Goal: Information Seeking & Learning: Learn about a topic

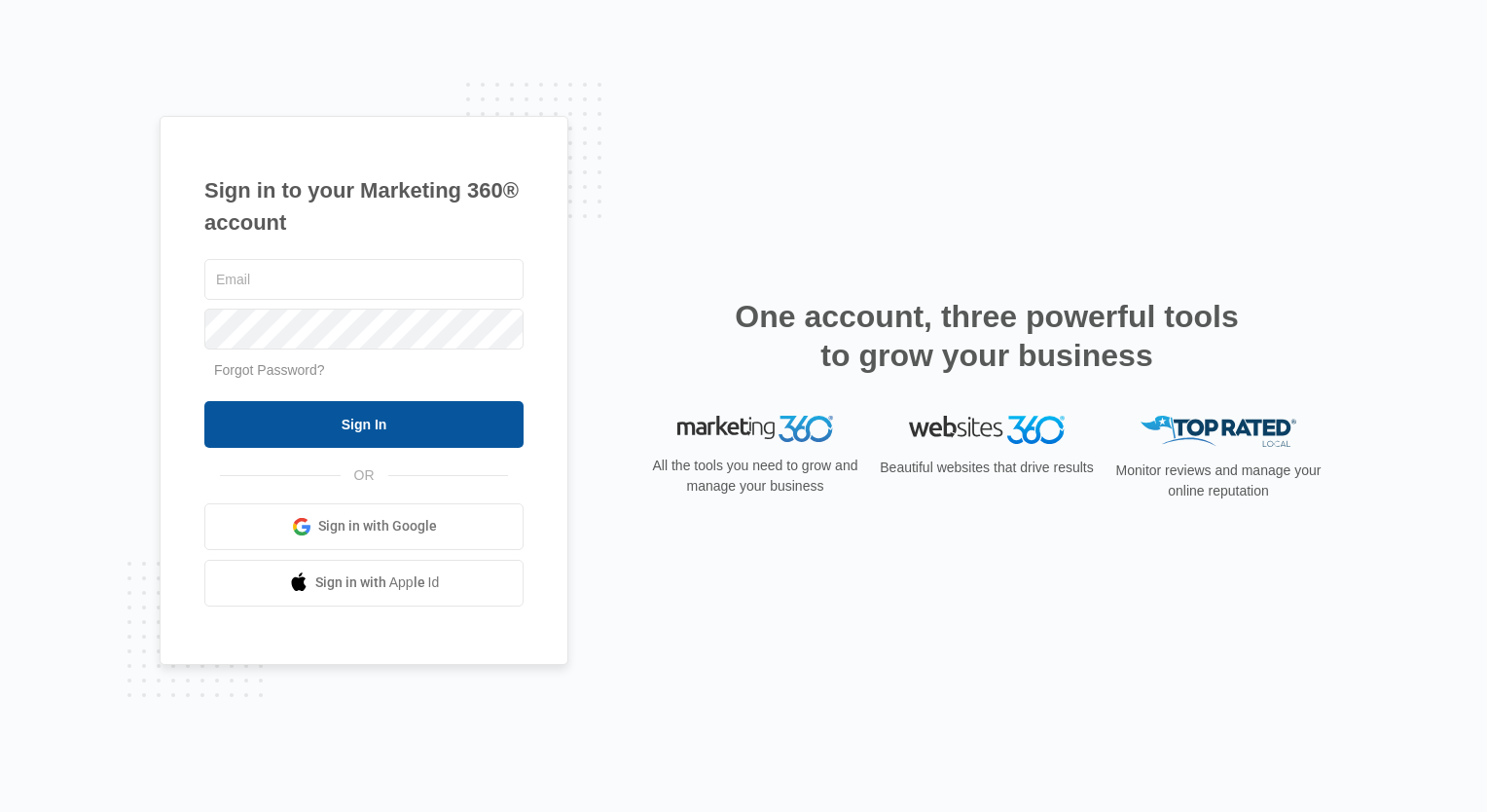
type input "[PERSON_NAME][EMAIL_ADDRESS][DOMAIN_NAME]"
click at [404, 415] on input "Sign In" at bounding box center [364, 423] width 319 height 47
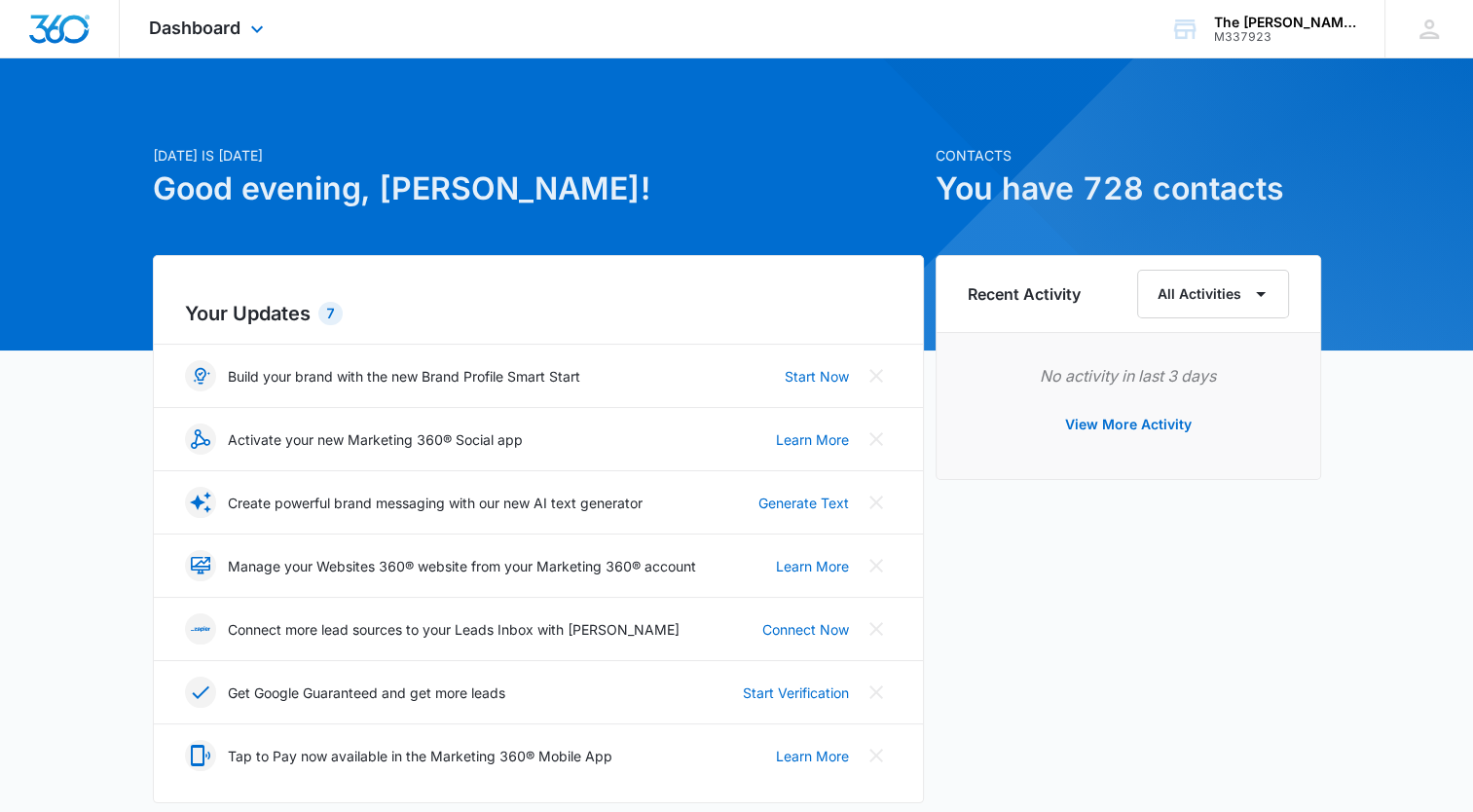
click at [199, 14] on div "Dashboard Apps Reputation Forms CRM Email Social Content Ads Intelligence Files…" at bounding box center [208, 29] width 178 height 58
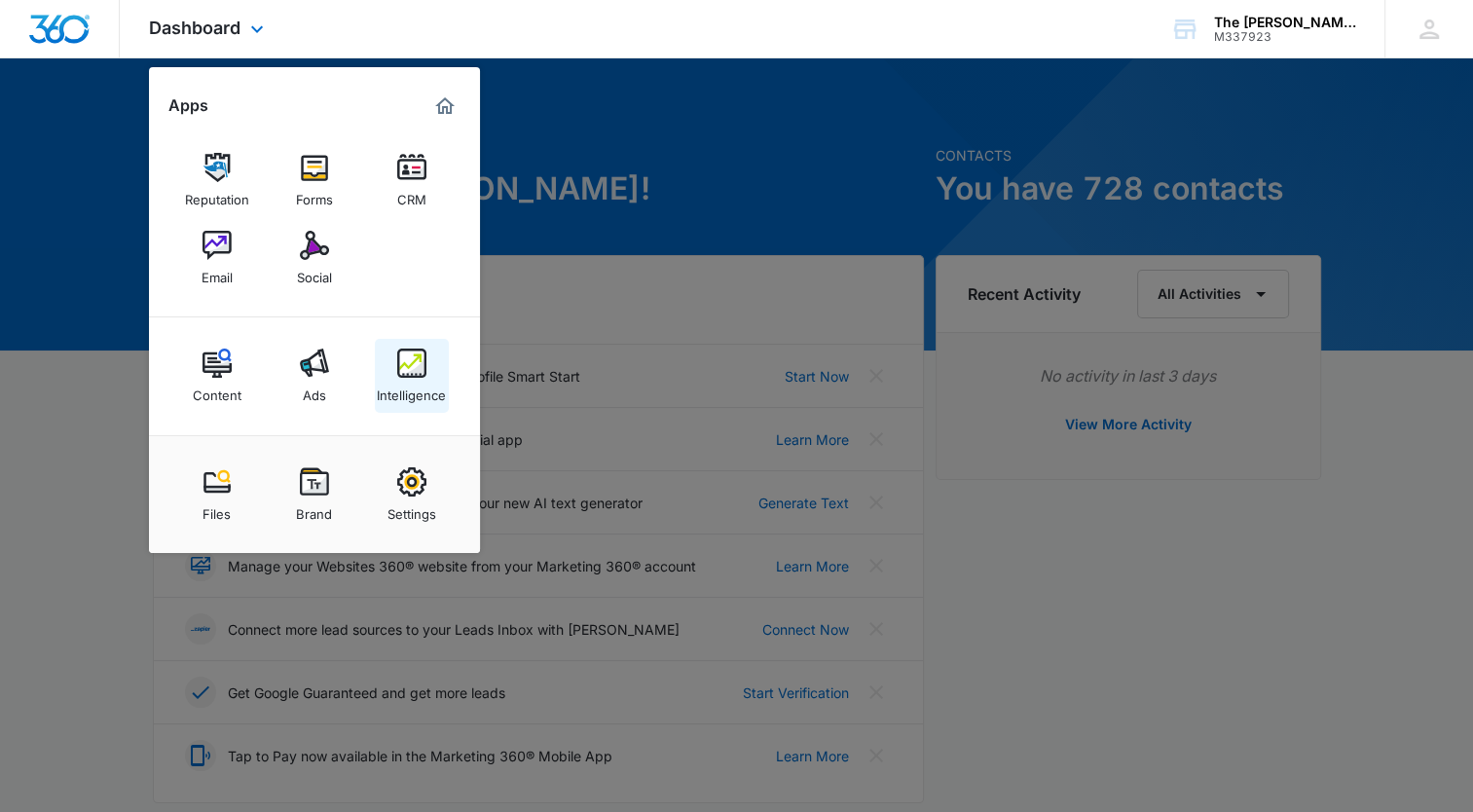
click at [410, 384] on div "Intelligence" at bounding box center [411, 390] width 70 height 25
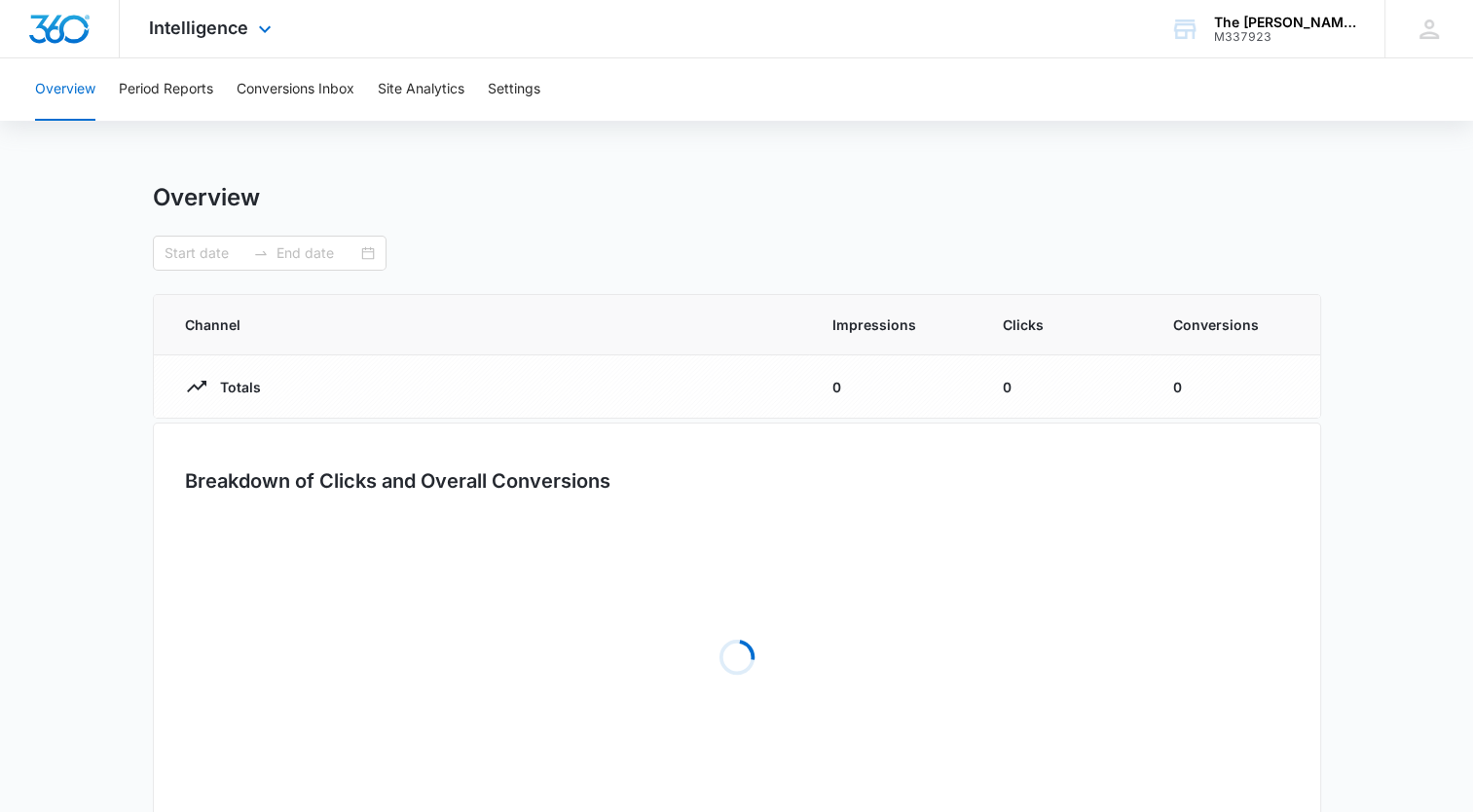
type input "[DATE]"
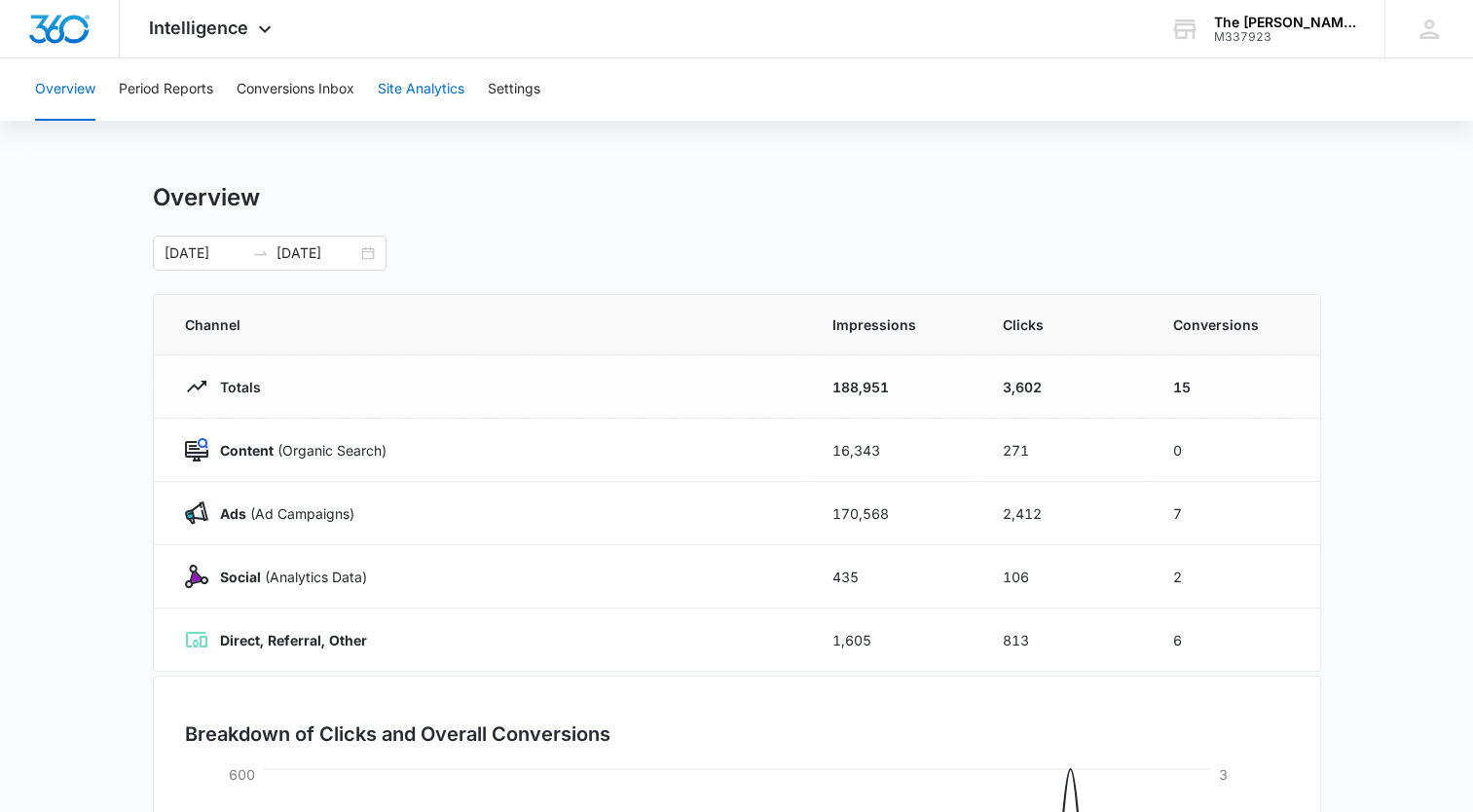
click at [411, 80] on button "Site Analytics" at bounding box center [420, 89] width 86 height 63
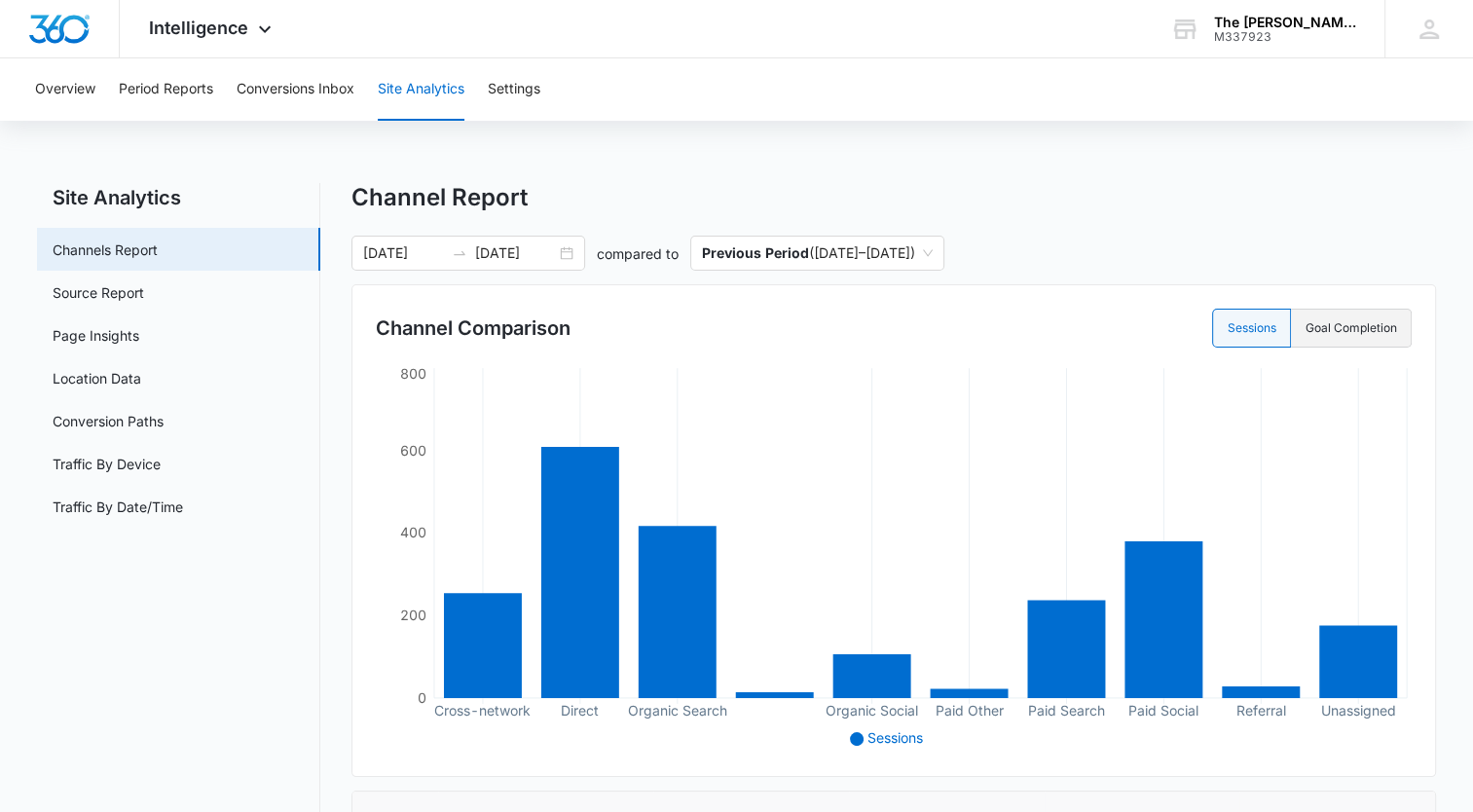
click at [1335, 345] on label "Goal Completion" at bounding box center [1351, 327] width 120 height 39
click at [1305, 329] on input "Goal Completion" at bounding box center [1304, 328] width 1 height 1
radio input "false"
radio input "true"
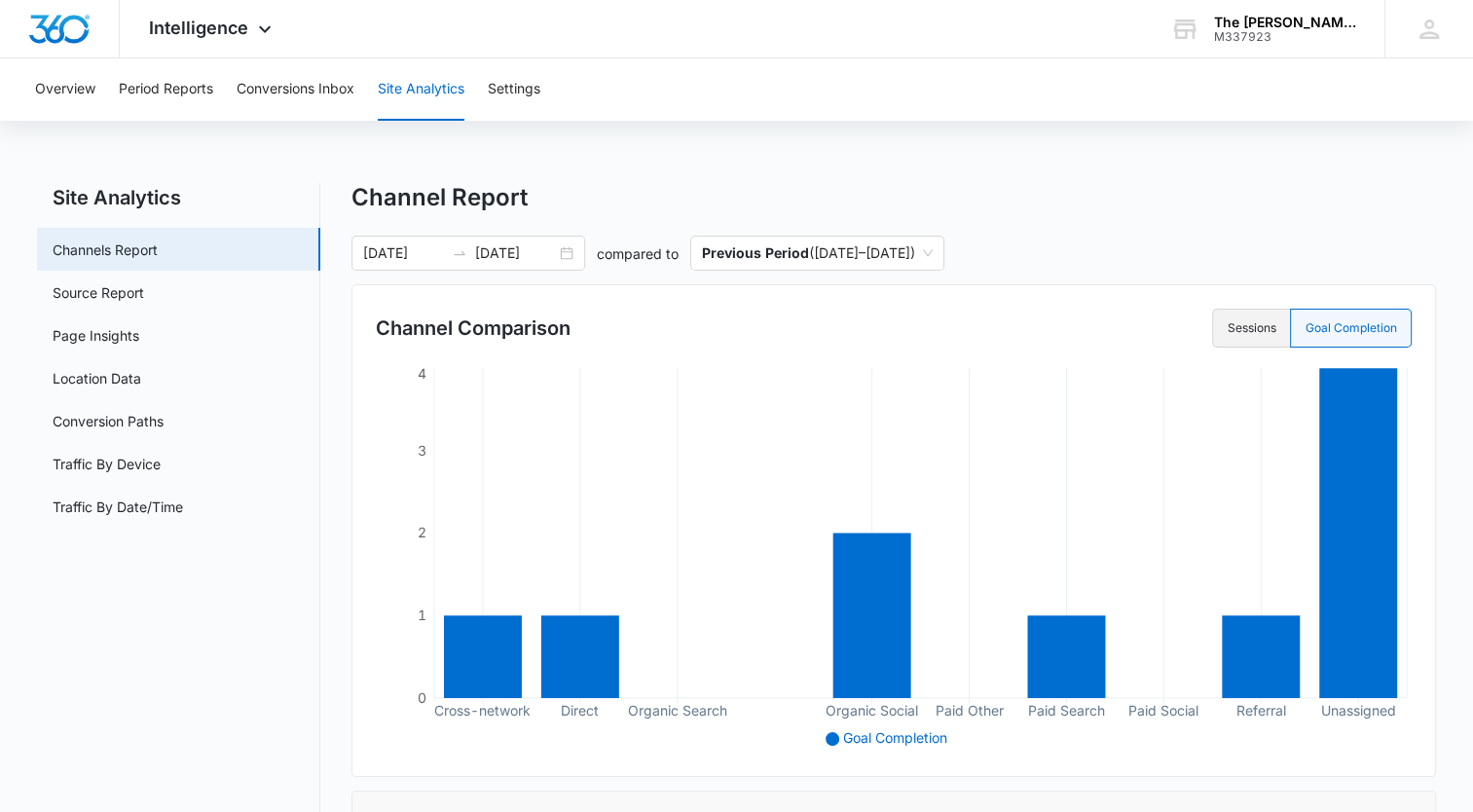
click at [1275, 341] on label "Sessions" at bounding box center [1250, 327] width 78 height 39
click at [1228, 329] on input "Sessions" at bounding box center [1227, 328] width 1 height 1
radio input "true"
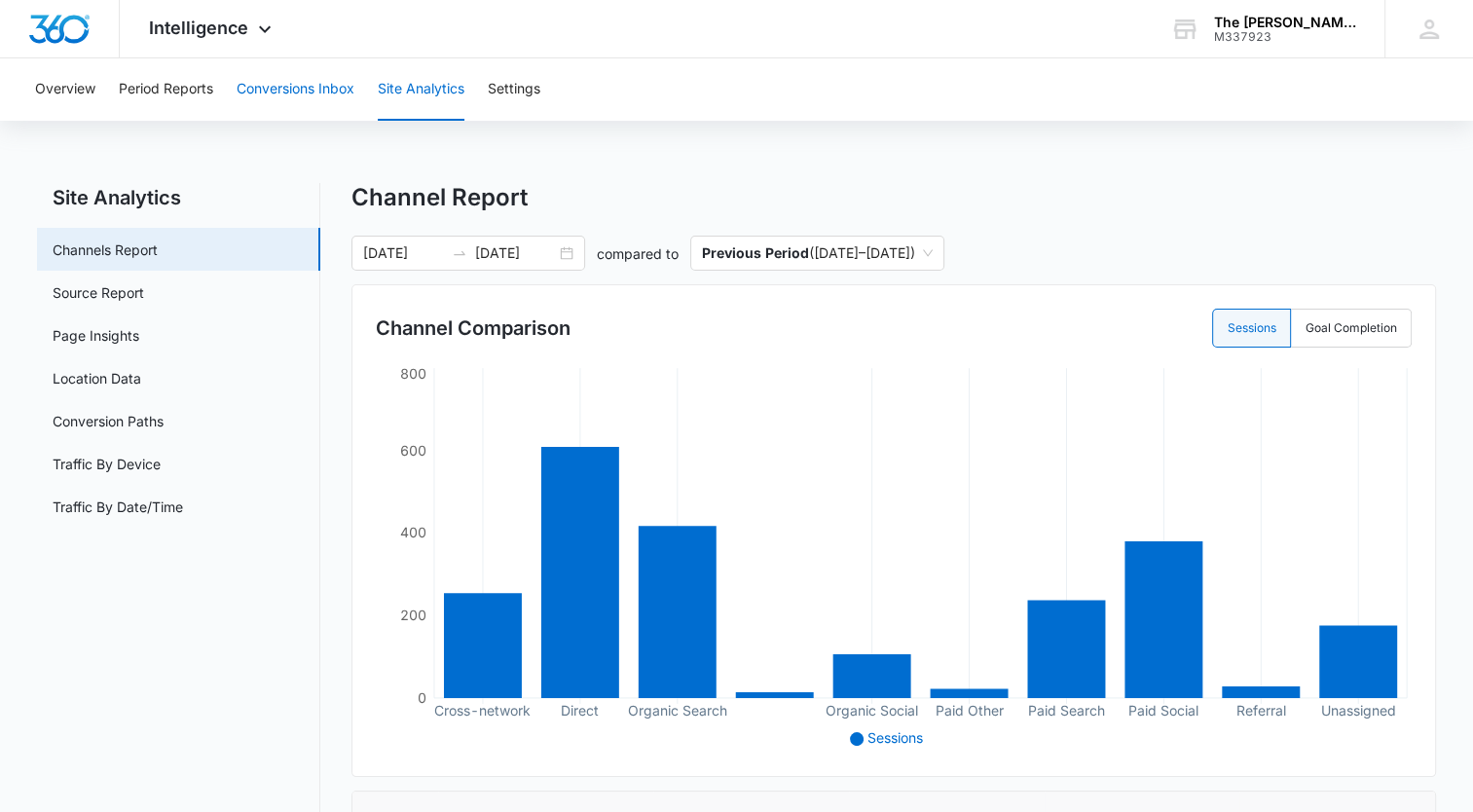
click at [320, 97] on button "Conversions Inbox" at bounding box center [295, 89] width 118 height 63
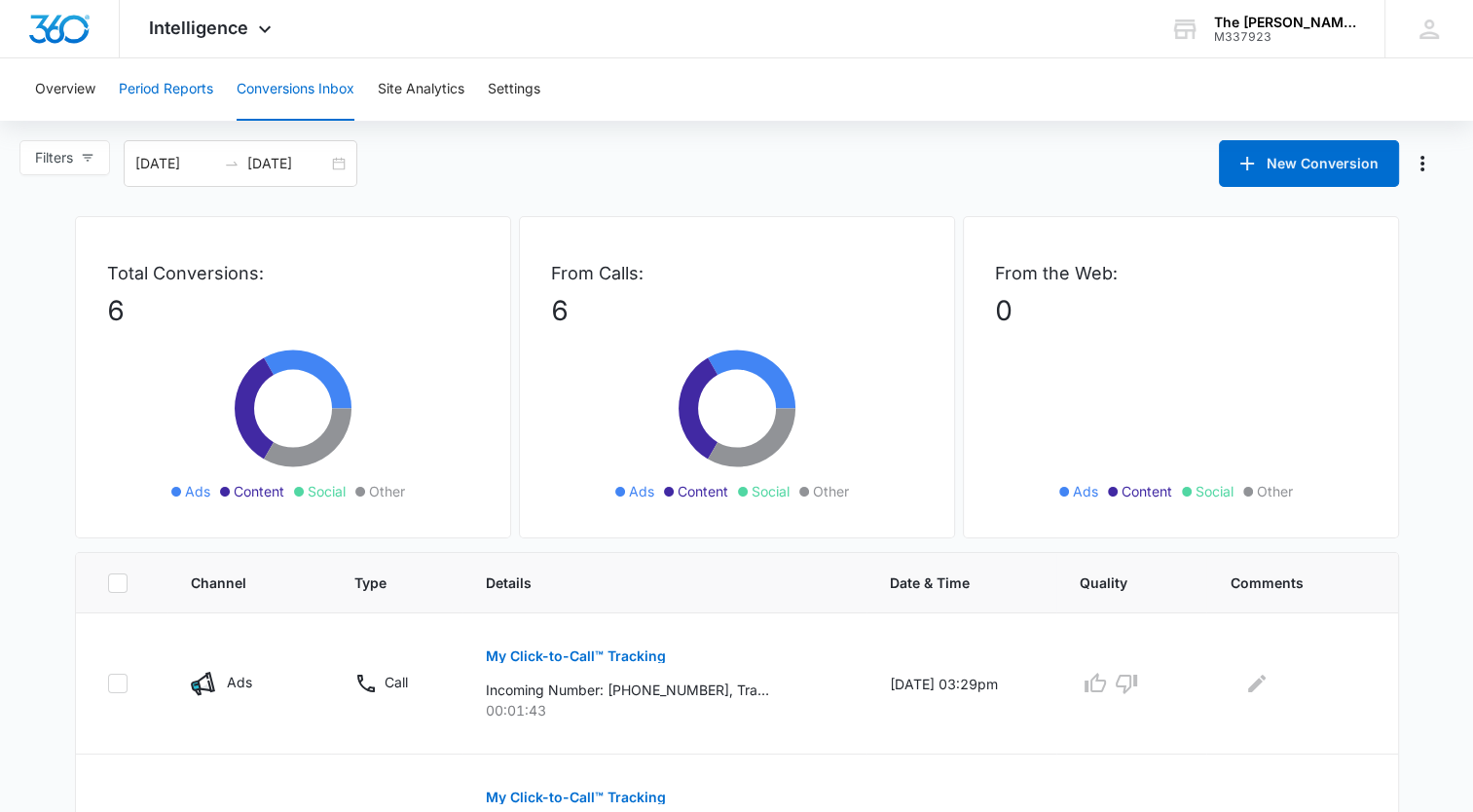
click at [182, 81] on button "Period Reports" at bounding box center [165, 89] width 94 height 63
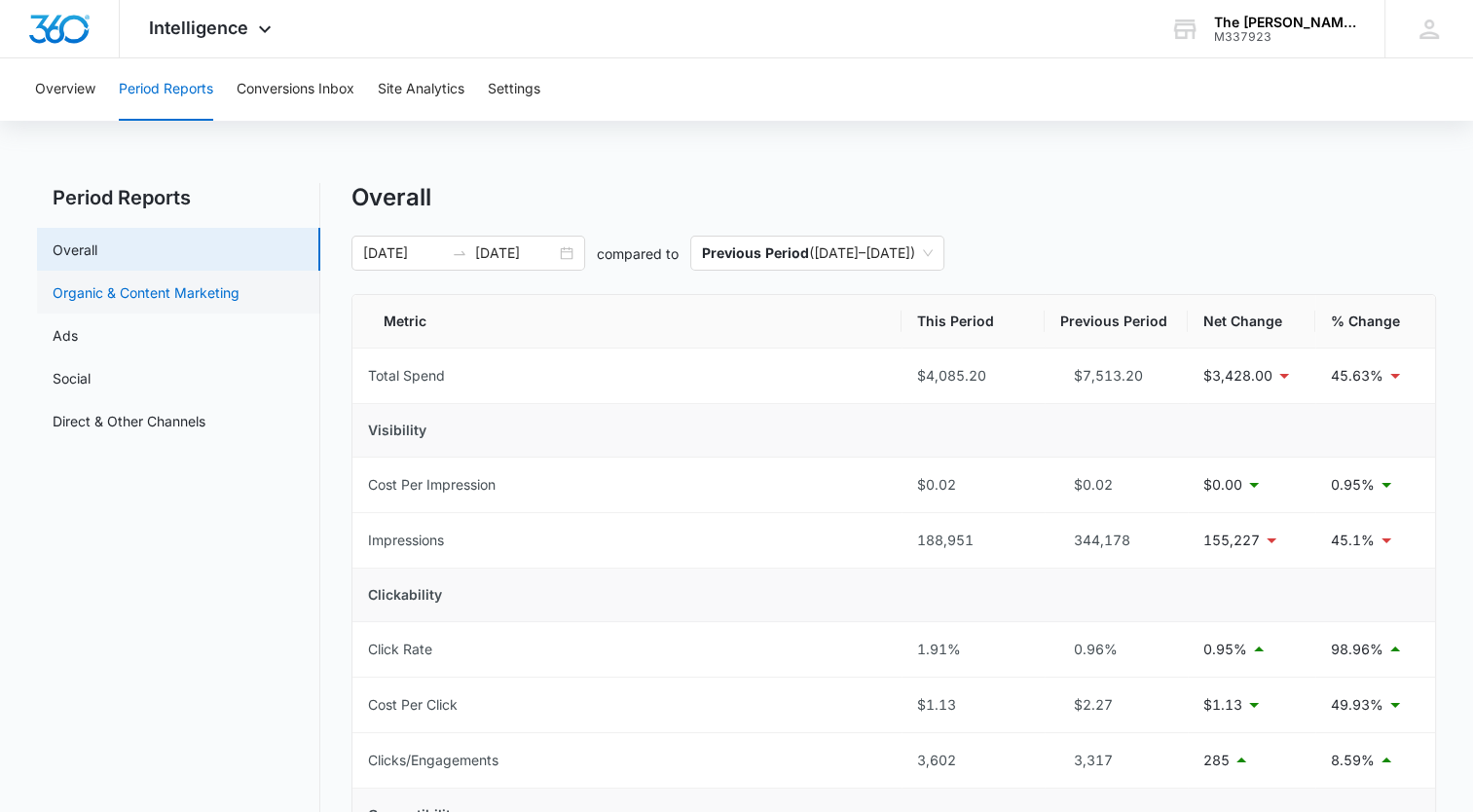
click at [174, 303] on link "Organic & Content Marketing" at bounding box center [146, 292] width 187 height 21
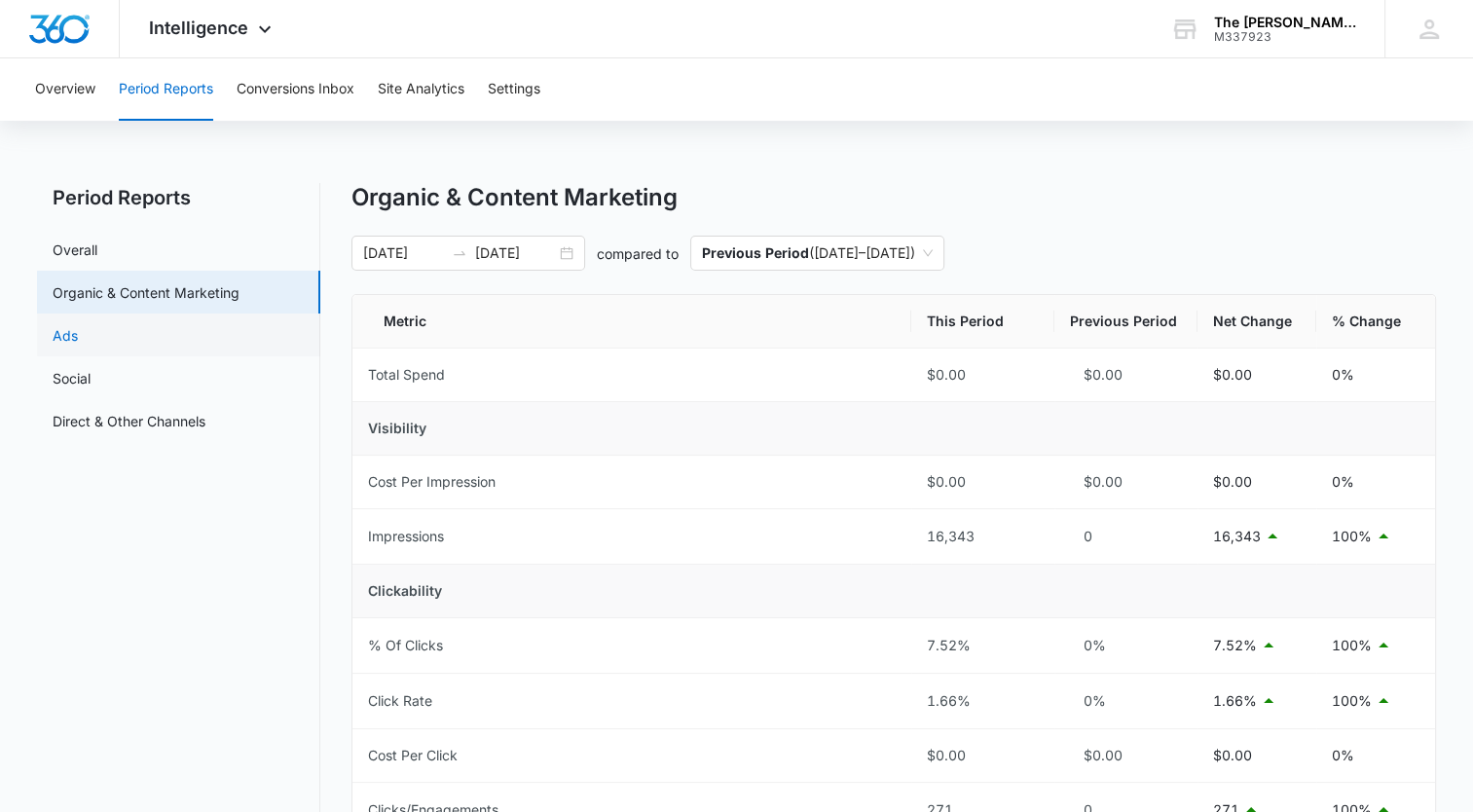
click at [78, 346] on link "Ads" at bounding box center [65, 335] width 25 height 21
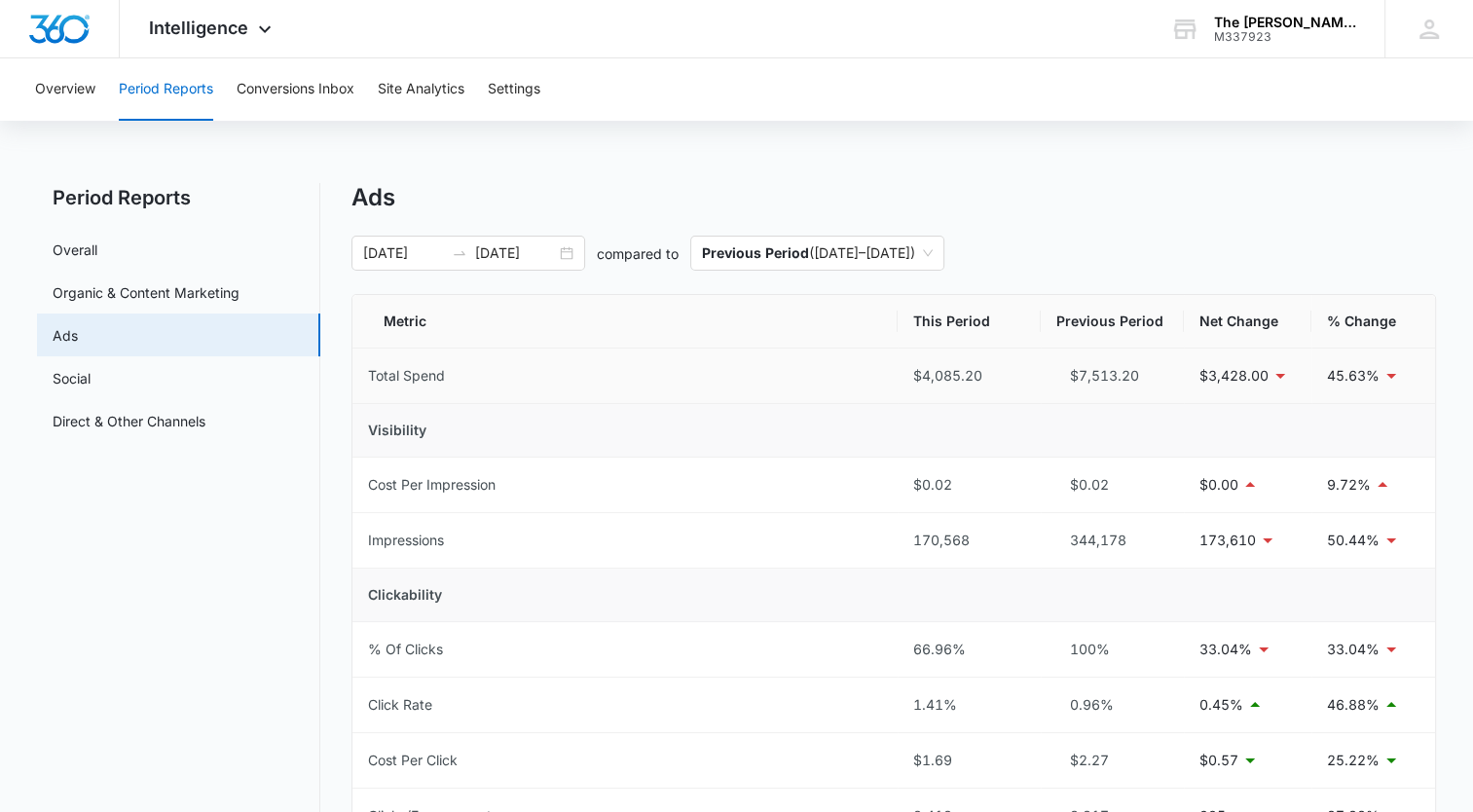
click at [954, 376] on div "$4,085.20" at bounding box center [969, 376] width 112 height 22
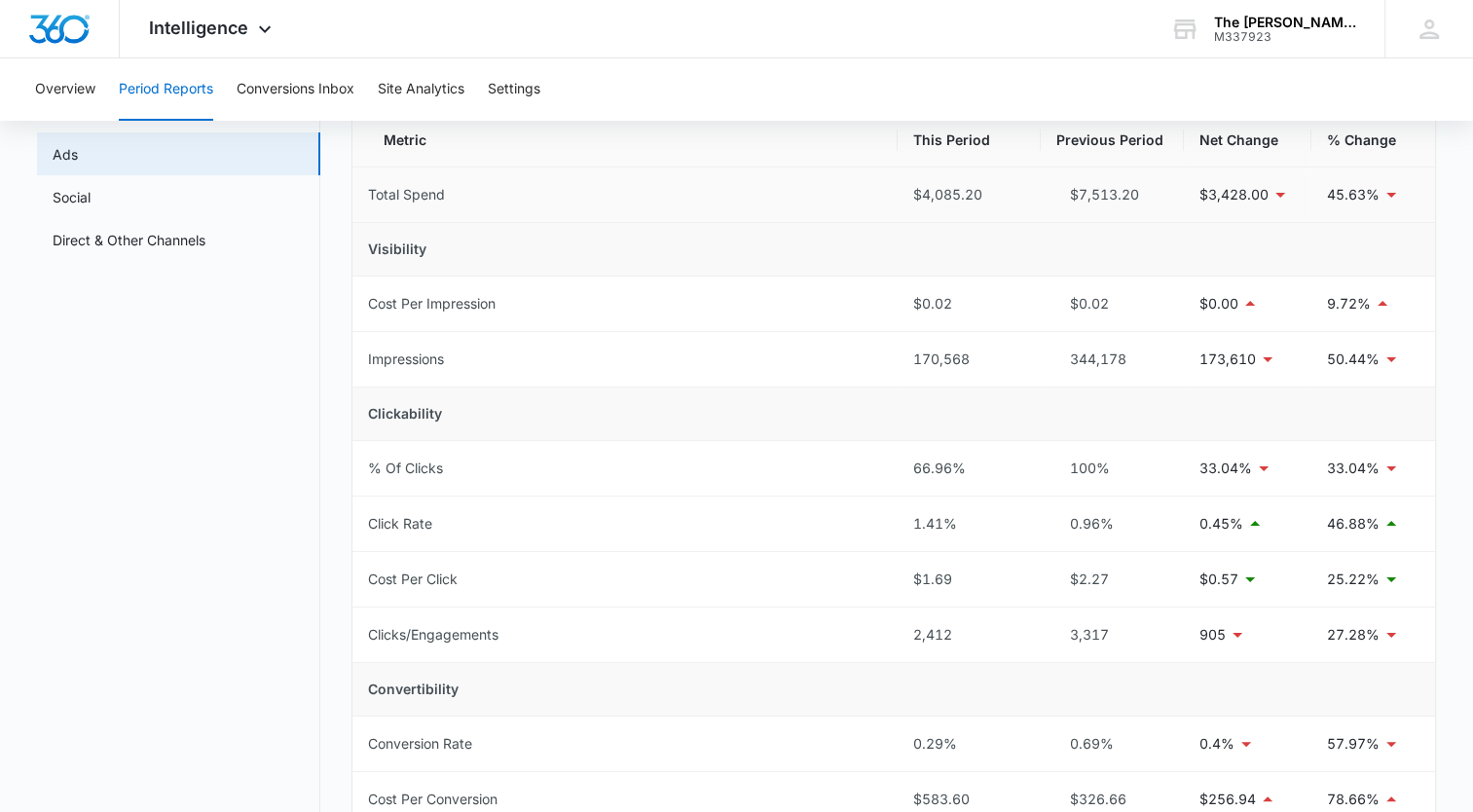
scroll to position [183, 0]
click at [90, 201] on link "Social" at bounding box center [72, 195] width 38 height 21
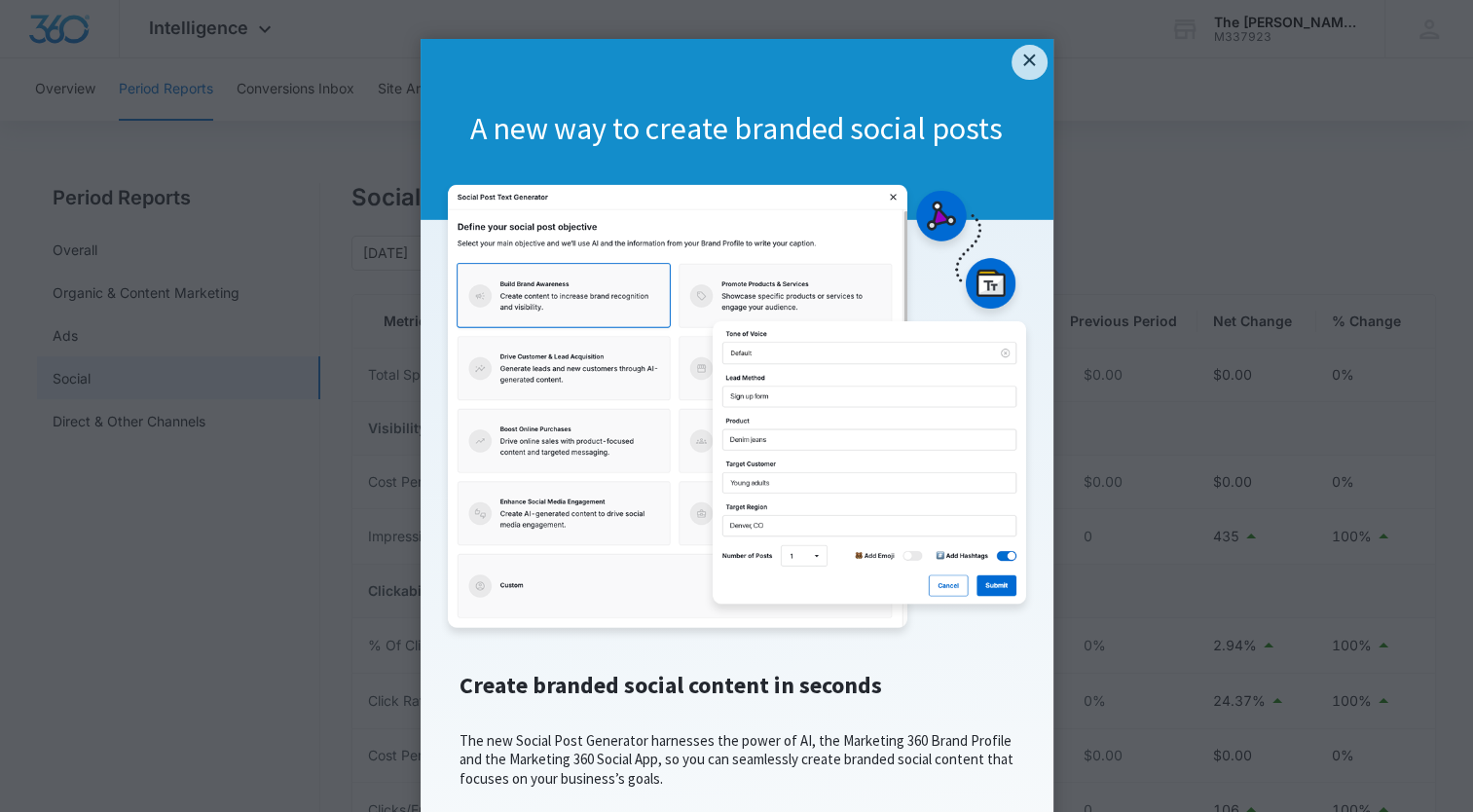
scroll to position [206, 0]
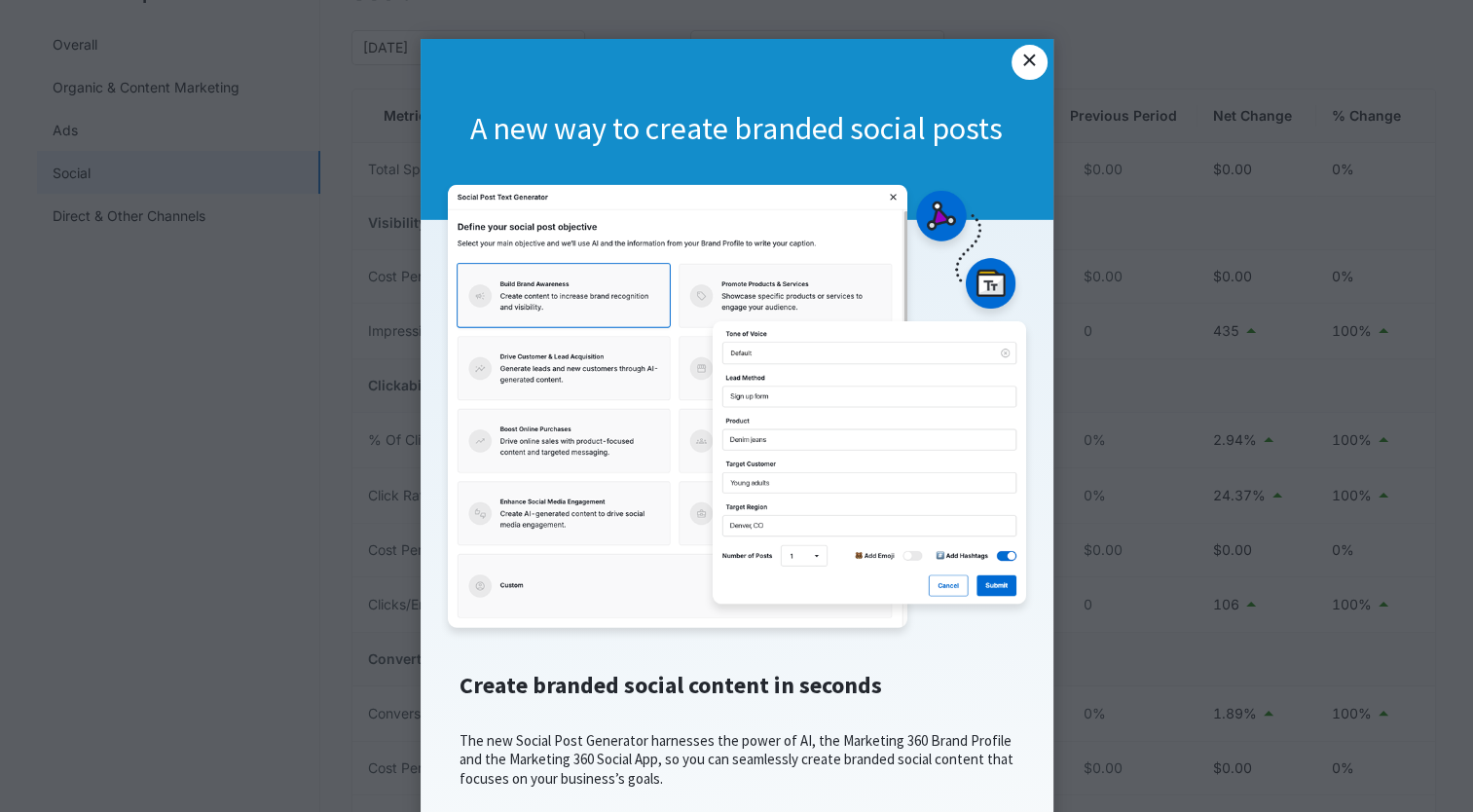
click at [1024, 69] on link "×" at bounding box center [1029, 62] width 35 height 35
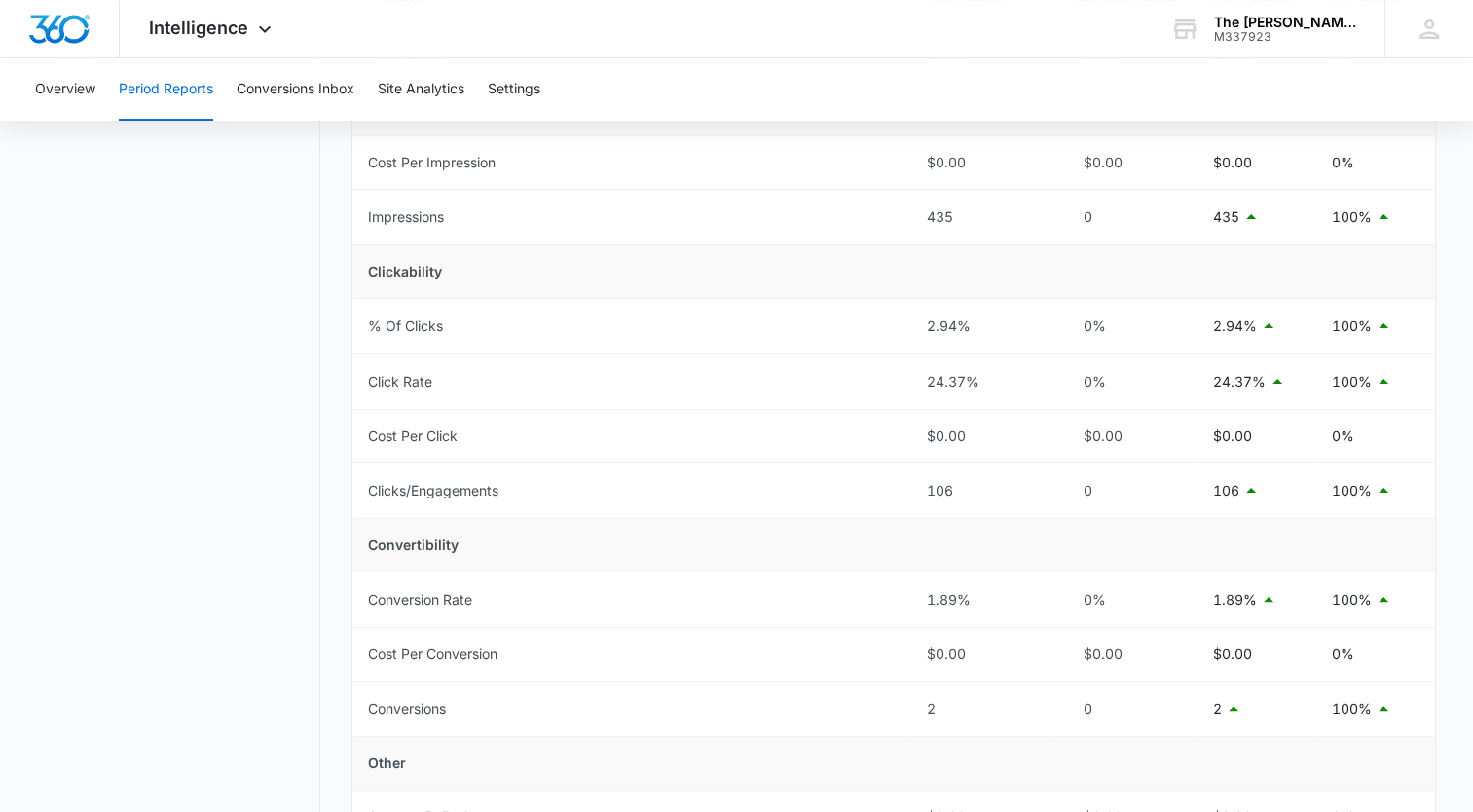
scroll to position [0, 0]
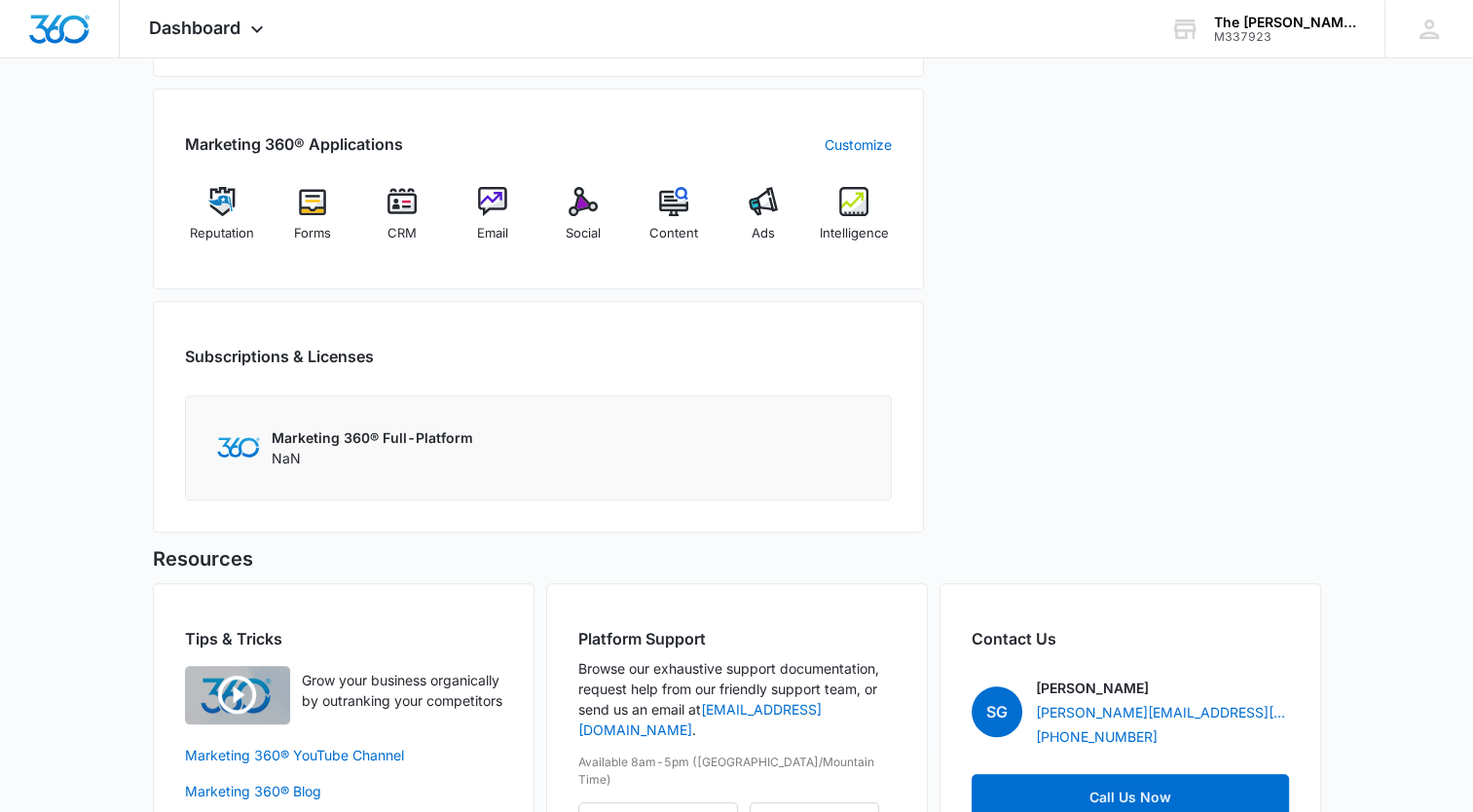
scroll to position [731, 0]
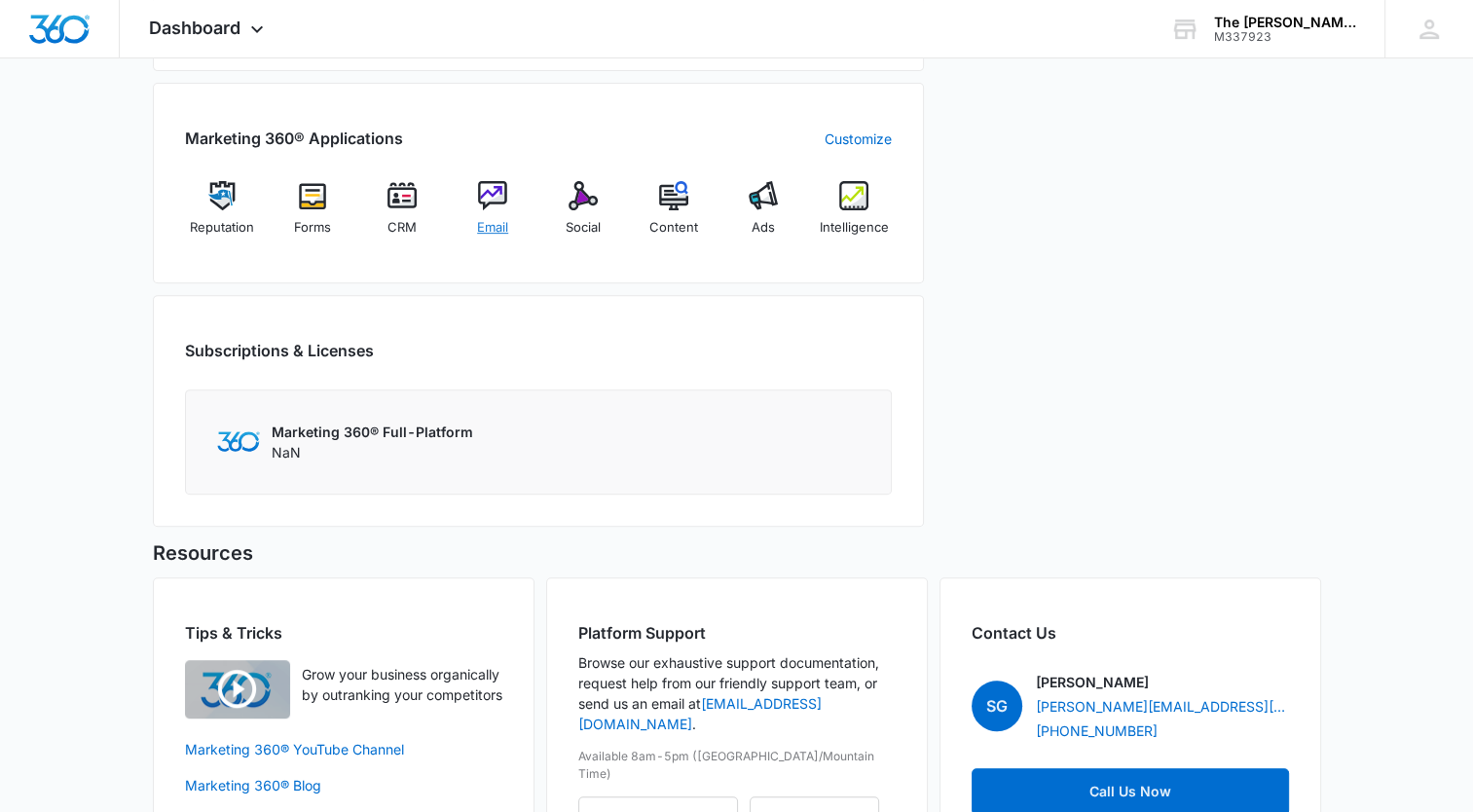
click at [490, 219] on span "Email" at bounding box center [492, 228] width 31 height 20
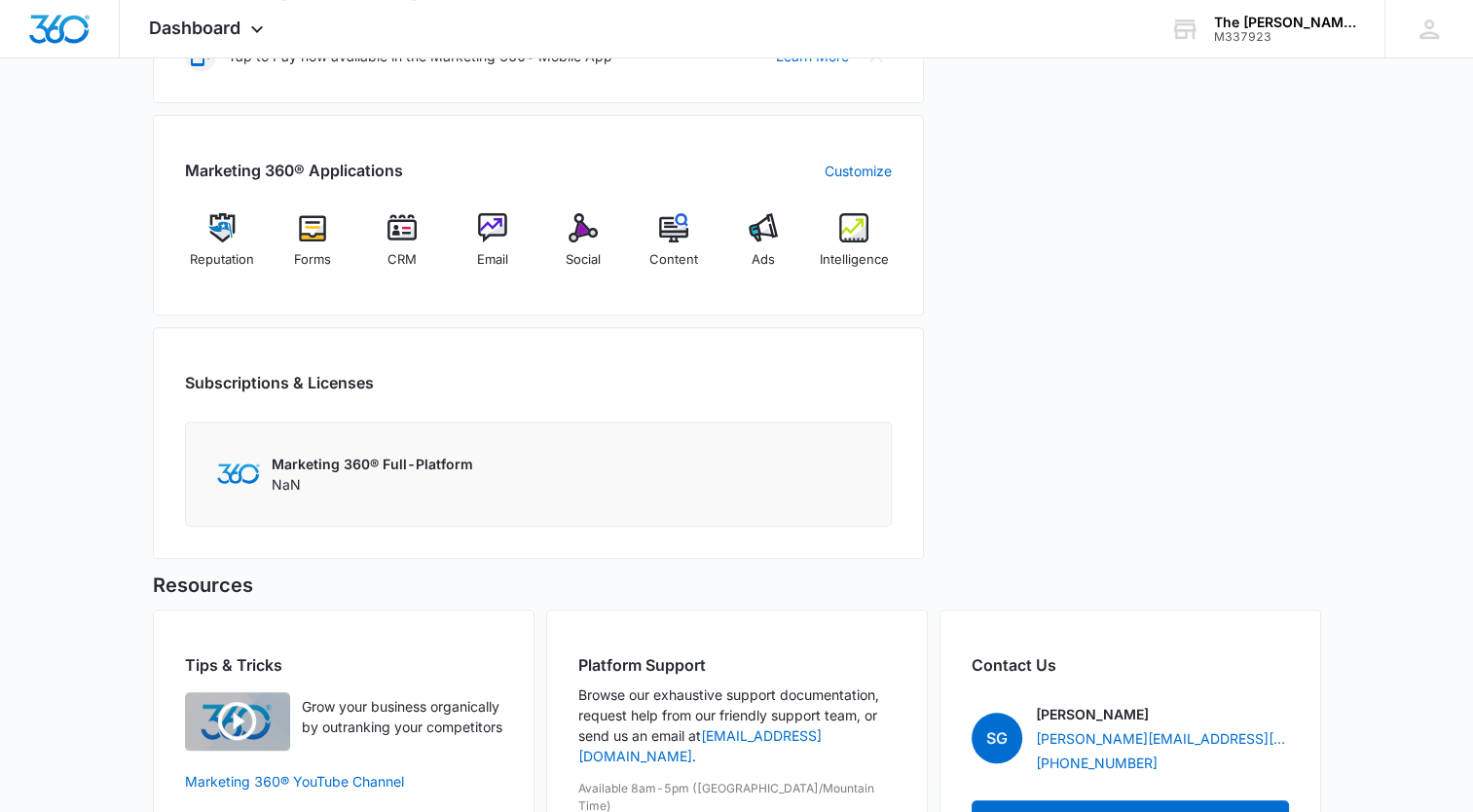
scroll to position [662, 0]
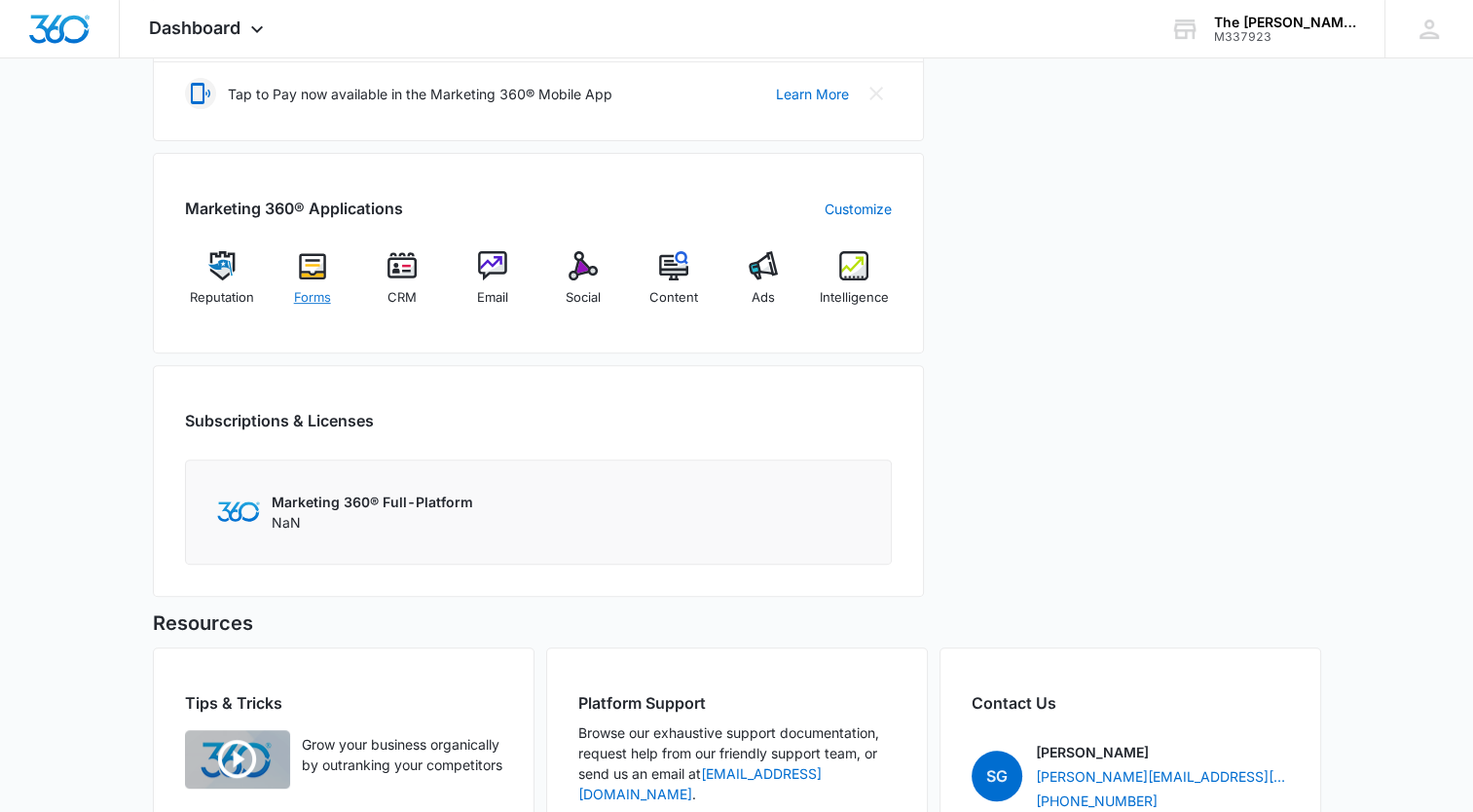
click at [322, 279] on div "Forms" at bounding box center [311, 286] width 75 height 71
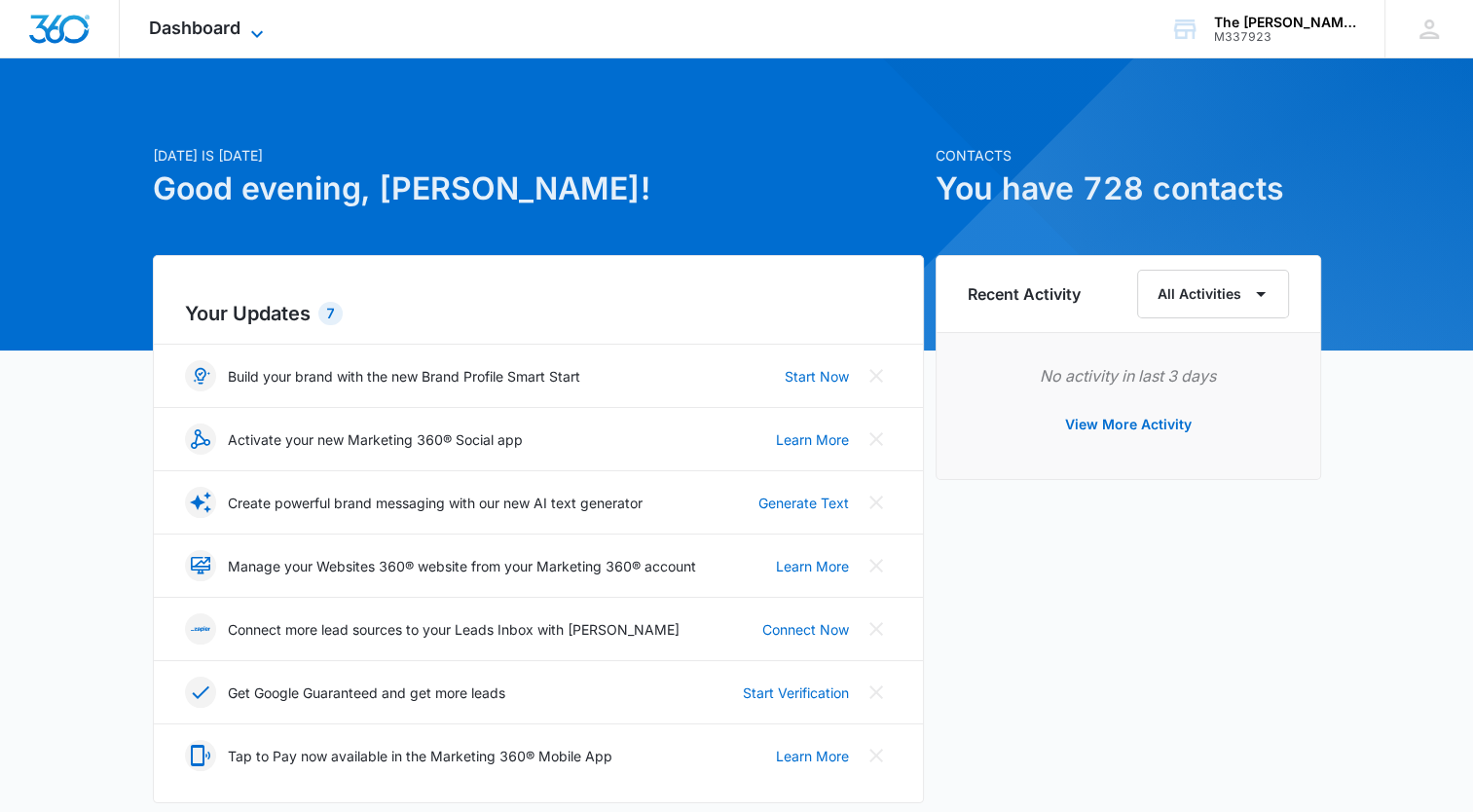
click at [221, 35] on span "Dashboard" at bounding box center [195, 28] width 91 height 21
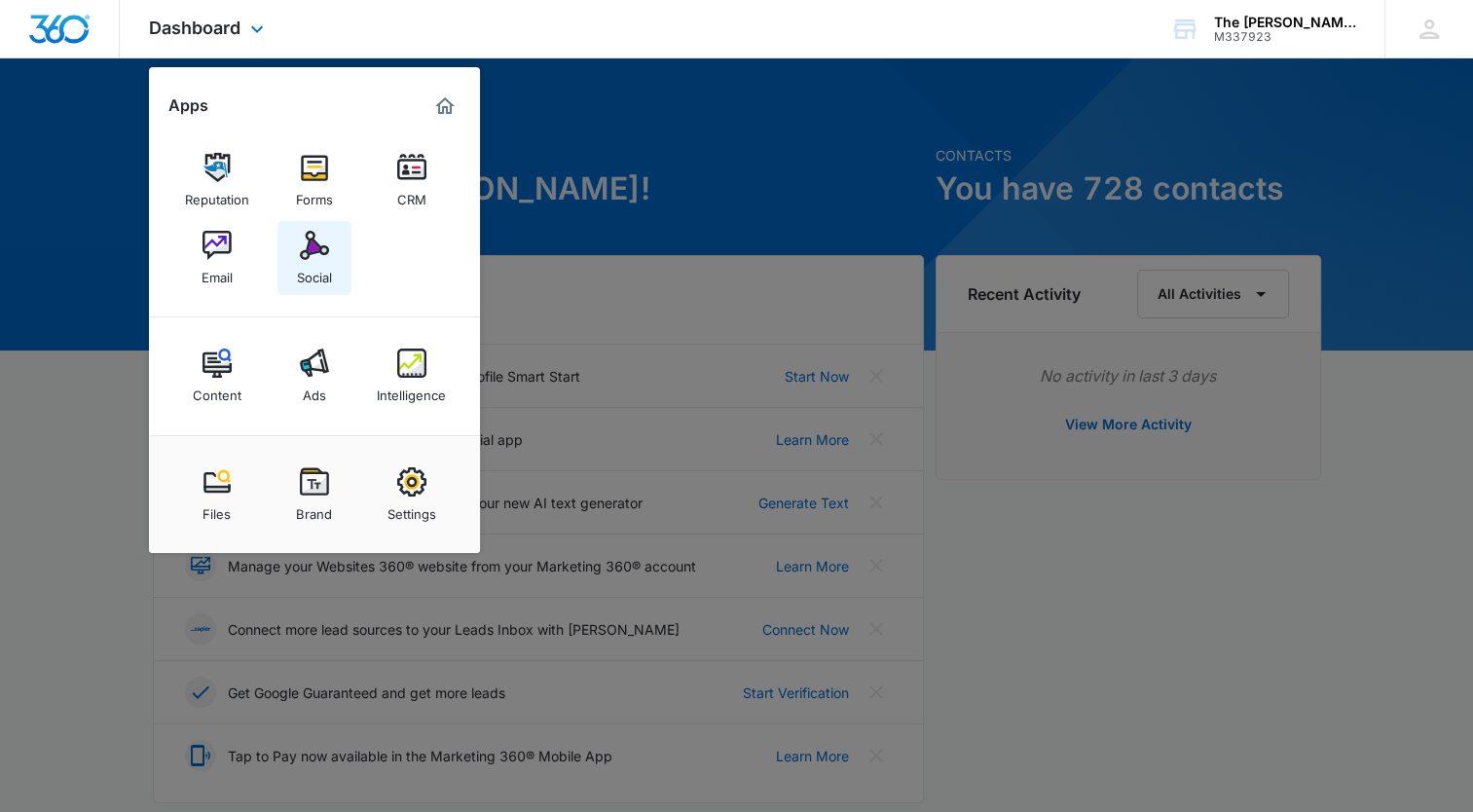
click at [314, 247] on img at bounding box center [314, 244] width 29 height 29
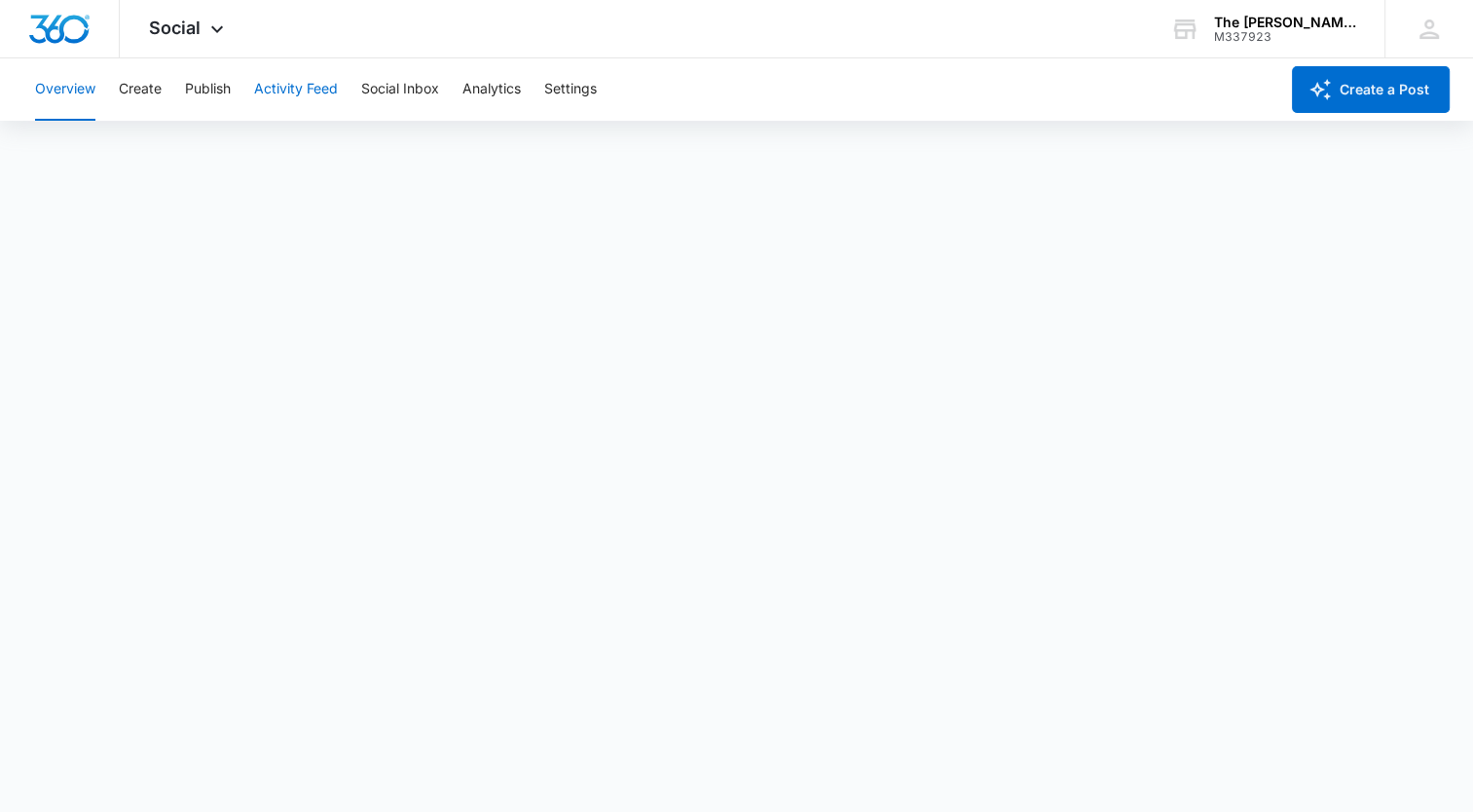
click at [279, 94] on button "Activity Feed" at bounding box center [296, 89] width 83 height 63
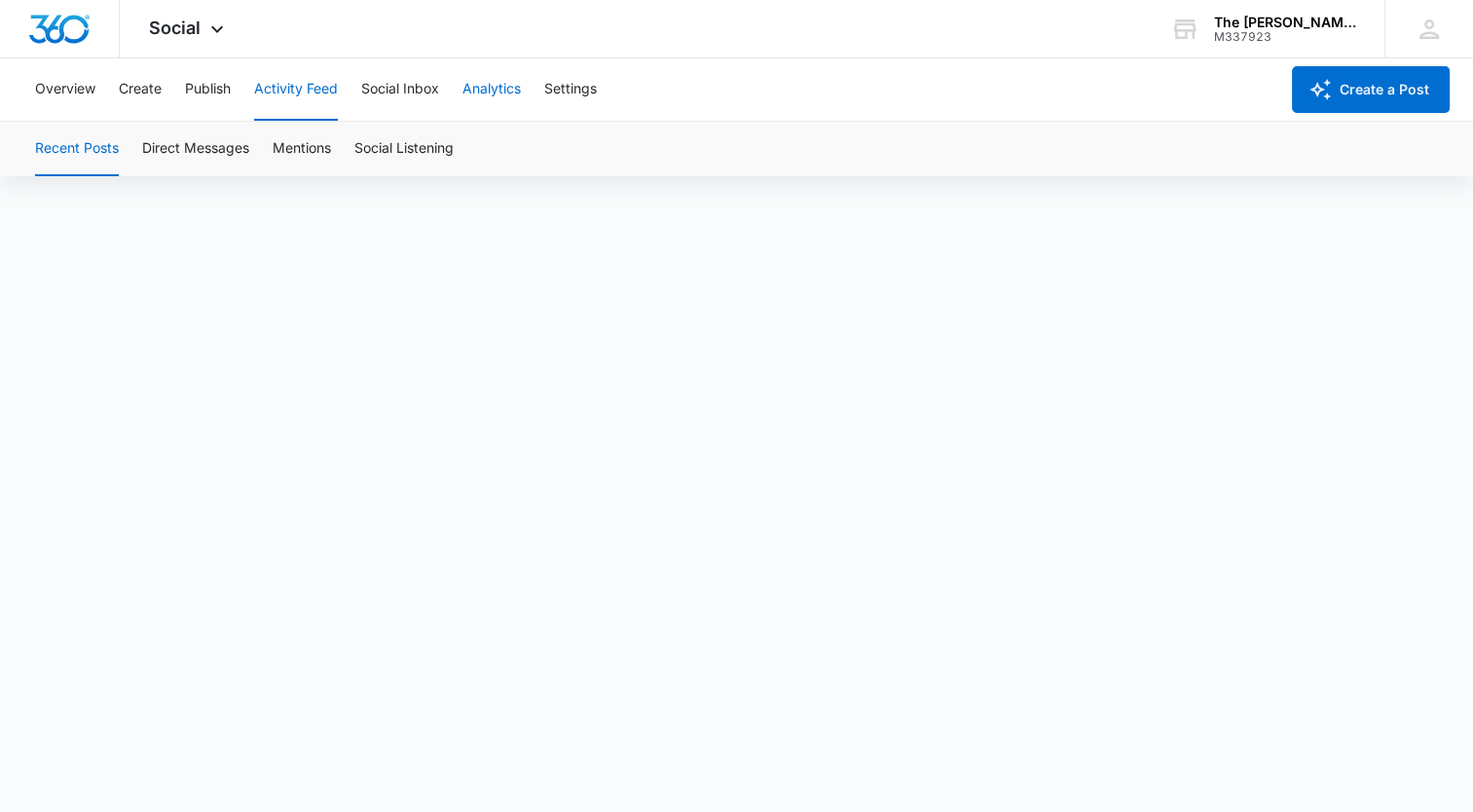
click at [516, 79] on button "Analytics" at bounding box center [491, 89] width 59 height 63
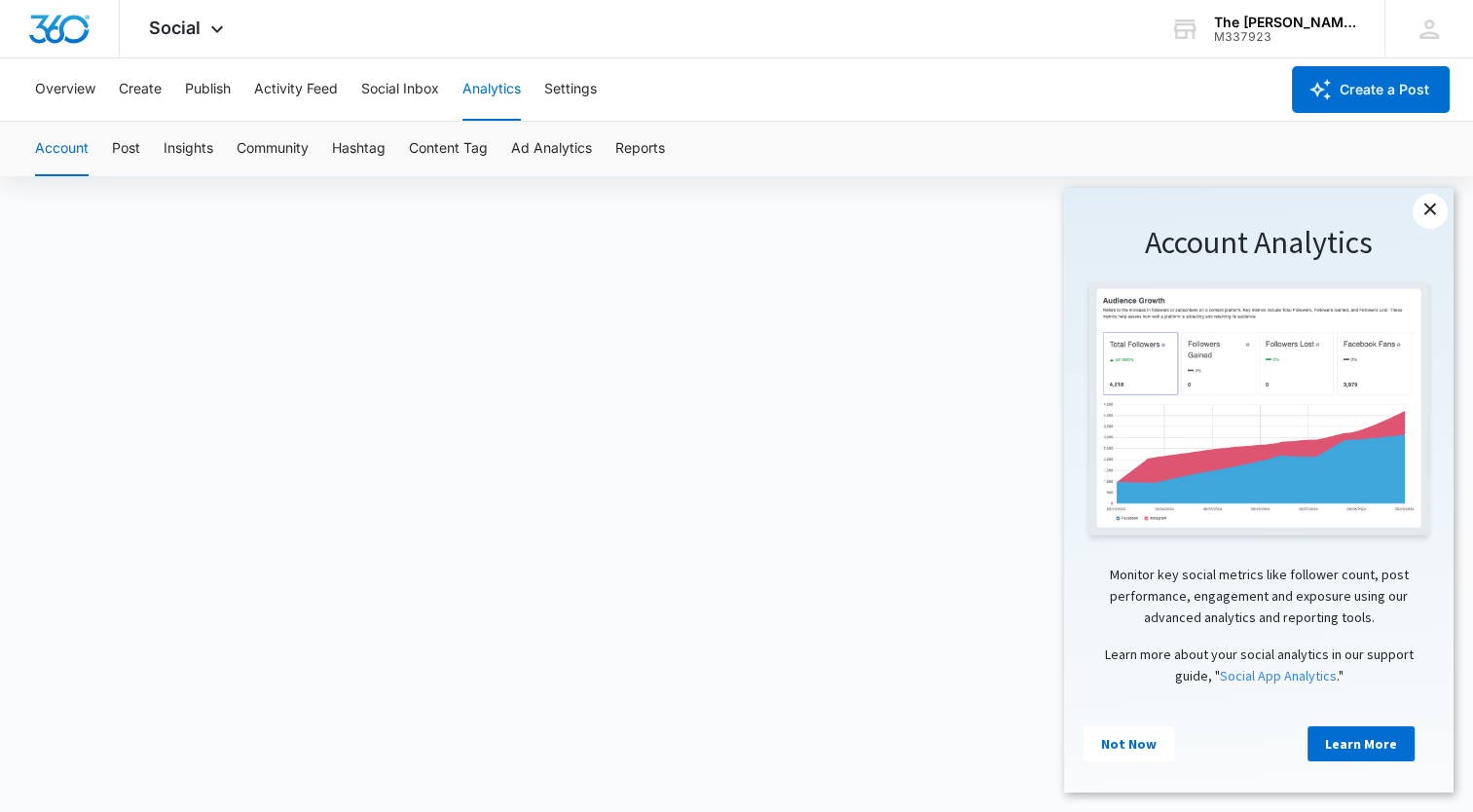
click at [1425, 212] on link "×" at bounding box center [1429, 211] width 35 height 35
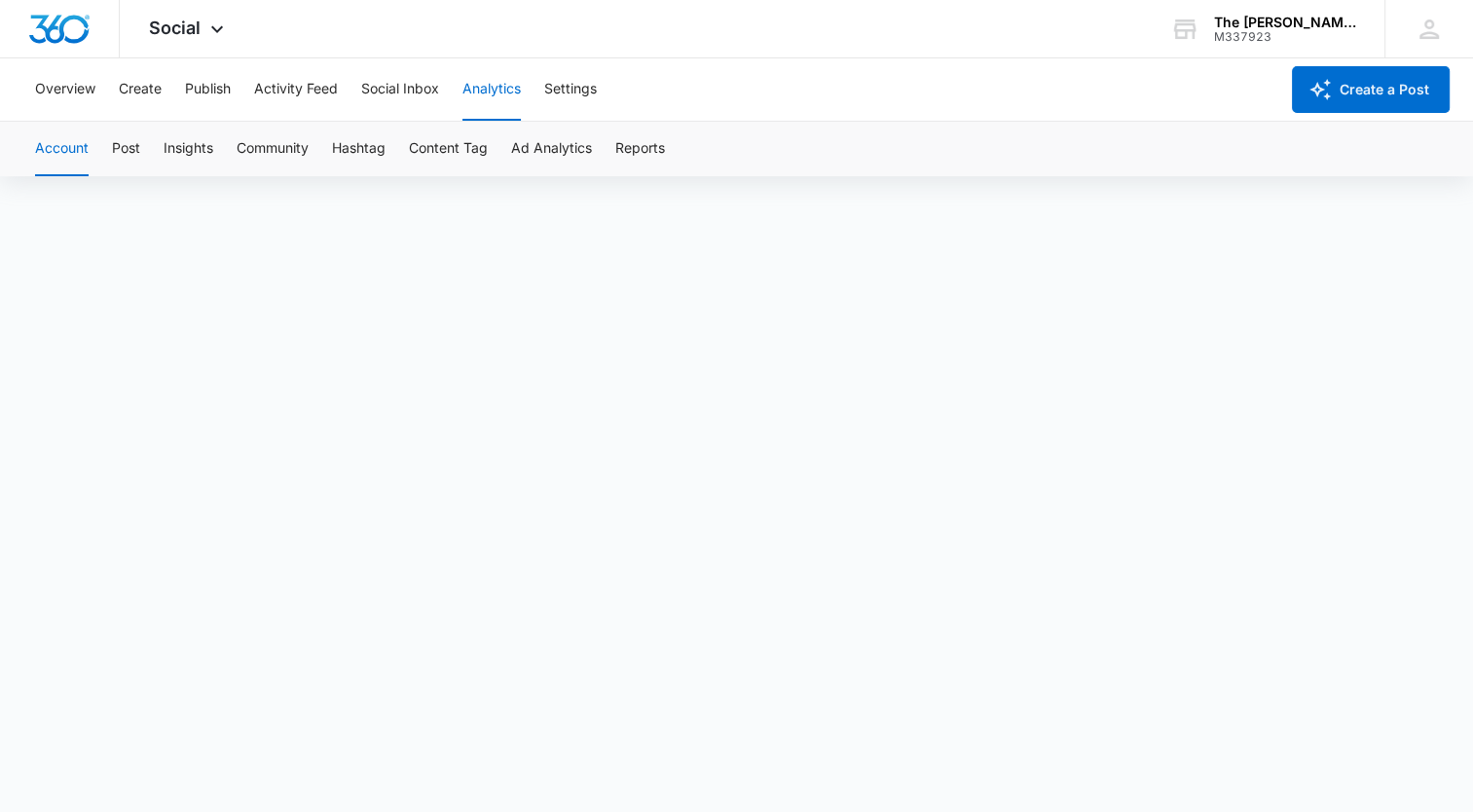
click at [145, 157] on div "Account Post Insights Community Hashtag Content Tag Ad Analytics Reports" at bounding box center [736, 148] width 1426 height 55
click at [131, 149] on button "Post" at bounding box center [126, 148] width 28 height 55
click at [205, 142] on button "Insights" at bounding box center [189, 148] width 50 height 55
click at [291, 160] on button "Community" at bounding box center [272, 148] width 72 height 55
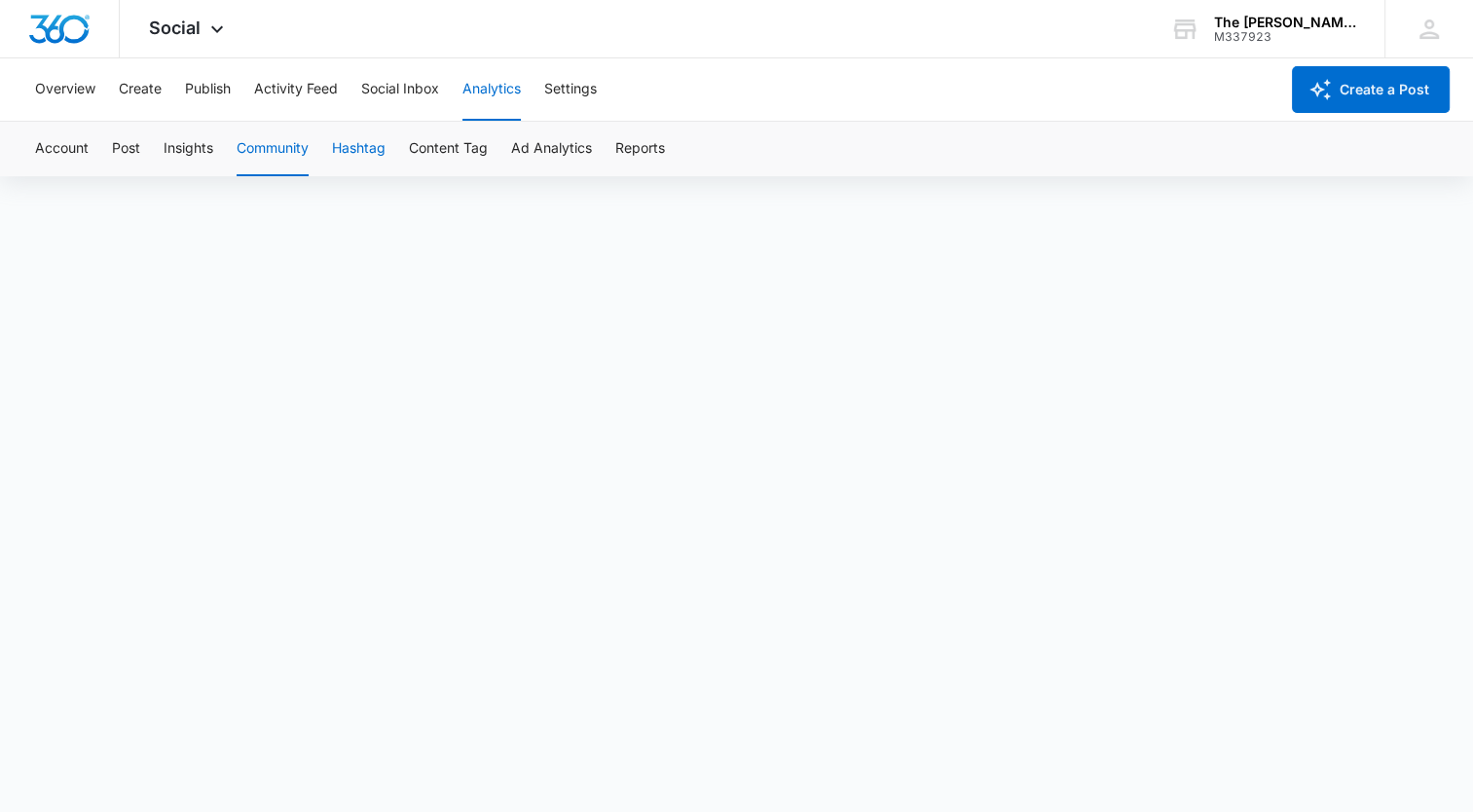
scroll to position [14, 0]
click at [378, 150] on button "Hashtag" at bounding box center [359, 148] width 54 height 55
click at [445, 155] on button "Content Tag" at bounding box center [447, 148] width 79 height 55
click at [539, 158] on button "Ad Analytics" at bounding box center [551, 148] width 81 height 55
click at [627, 158] on button "Reports" at bounding box center [640, 148] width 50 height 55
